Goal: Task Accomplishment & Management: Complete application form

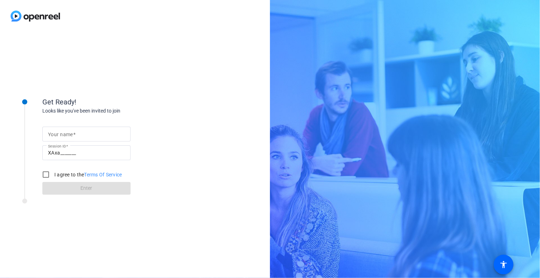
click at [113, 133] on input "Your name" at bounding box center [86, 134] width 77 height 8
type input "[PERSON_NAME] (ASL Interpreter)"
click at [89, 154] on input "XAxa_______" at bounding box center [86, 153] width 77 height 8
click at [74, 152] on input "XAxa_______" at bounding box center [86, 153] width 77 height 8
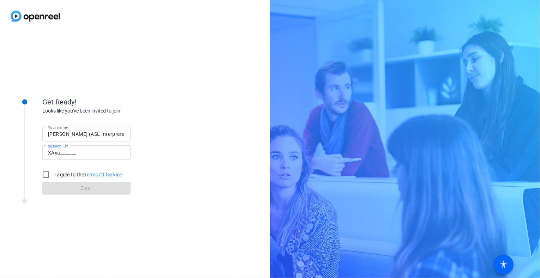
click at [74, 152] on input "XAxa_______" at bounding box center [86, 153] width 77 height 8
click at [89, 152] on input "XAxa_______" at bounding box center [86, 153] width 77 height 8
click at [48, 174] on input "I agree to the Terms Of Service" at bounding box center [46, 175] width 14 height 14
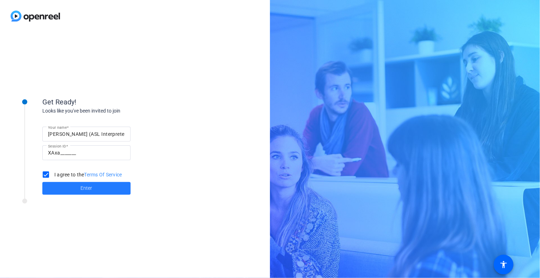
click at [77, 186] on span at bounding box center [86, 188] width 88 height 17
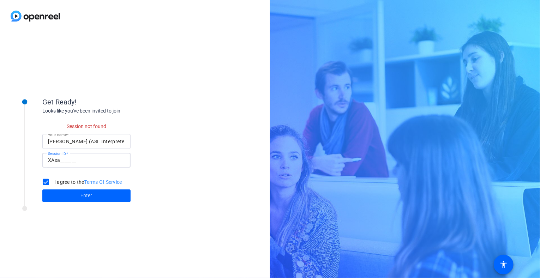
click at [88, 160] on input "XAxa_______" at bounding box center [86, 160] width 77 height 8
click at [47, 182] on input "I agree to the Terms Of Service" at bounding box center [46, 182] width 14 height 14
checkbox input "false"
click at [117, 143] on input "[PERSON_NAME] (ASL Interpreter)" at bounding box center [86, 141] width 77 height 8
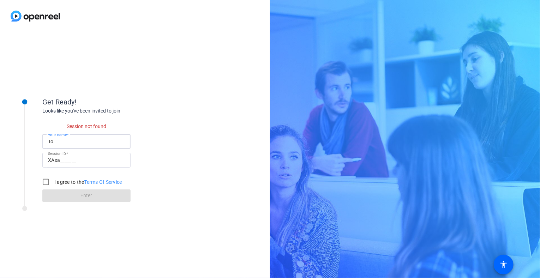
type input "T"
type input "[EMAIL_ADDRESS][DOMAIN_NAME]"
click at [83, 160] on input "XAxa_______" at bounding box center [86, 160] width 77 height 8
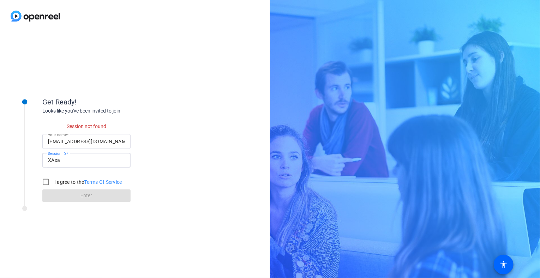
drag, startPoint x: 83, startPoint y: 160, endPoint x: 96, endPoint y: 161, distance: 12.4
click at [96, 161] on input "XAxa_______" at bounding box center [86, 160] width 77 height 8
click at [92, 162] on input "XAxa_______" at bounding box center [86, 160] width 77 height 8
click at [46, 182] on input "I agree to the Terms Of Service" at bounding box center [46, 182] width 14 height 14
checkbox input "true"
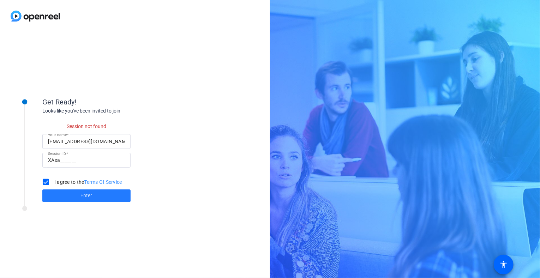
click at [83, 193] on span "Enter" at bounding box center [87, 195] width 12 height 7
click at [105, 193] on span at bounding box center [86, 195] width 88 height 17
click at [222, 81] on div "Get Ready! Looks like you've been invited to join Session not found Your name […" at bounding box center [135, 155] width 270 height 246
